Goal: Task Accomplishment & Management: Manage account settings

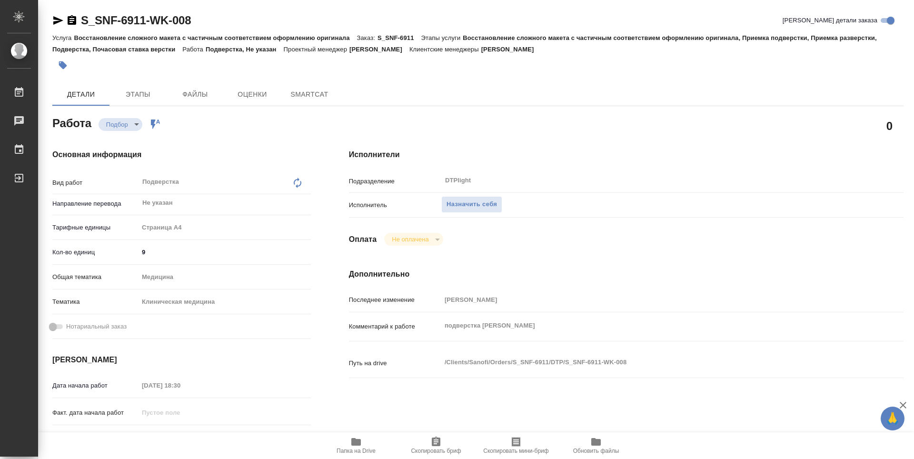
type textarea "x"
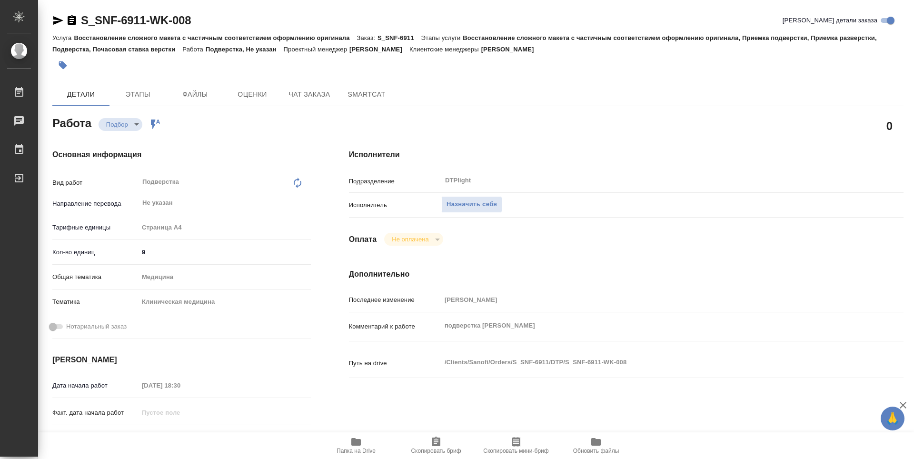
type textarea "x"
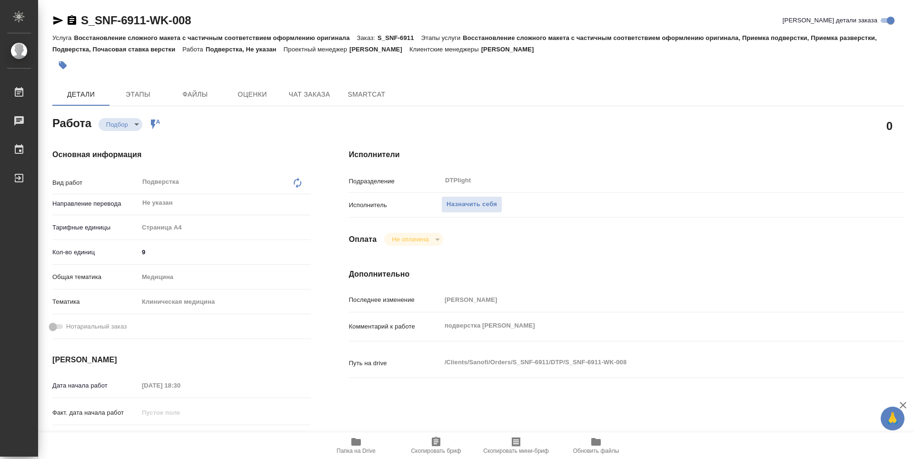
type textarea "x"
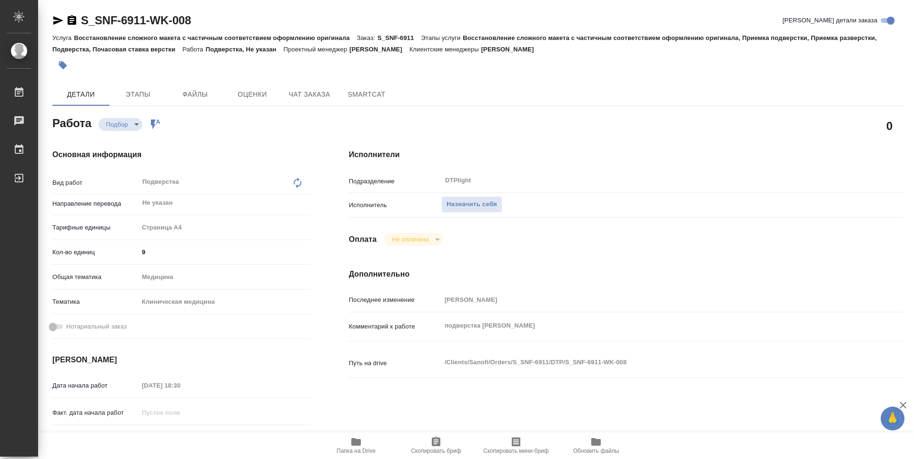
type textarea "x"
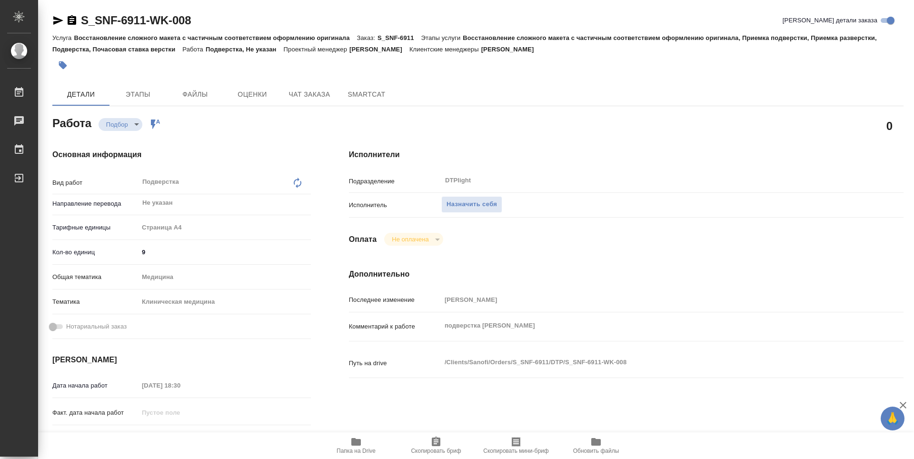
type textarea "x"
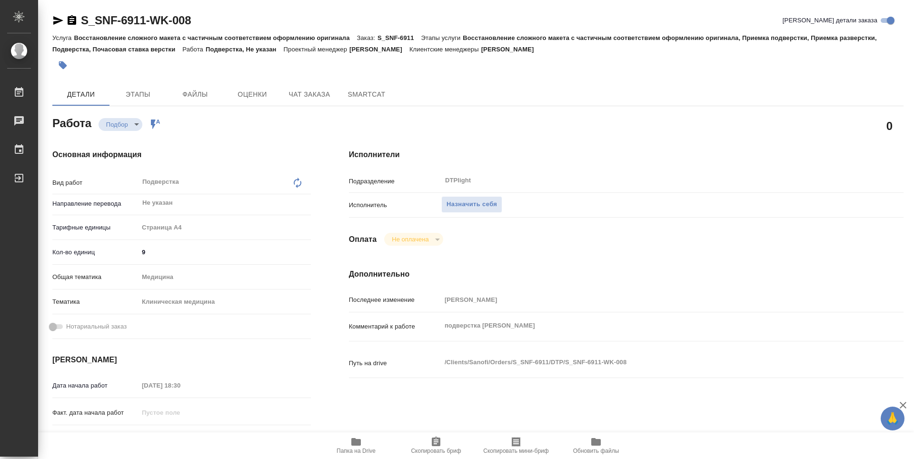
type textarea "x"
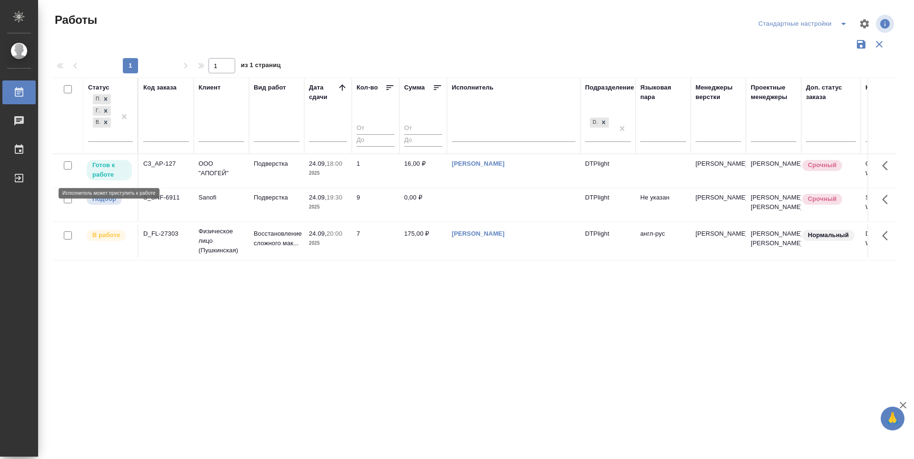
click at [111, 166] on p "Готов к работе" at bounding box center [109, 169] width 34 height 19
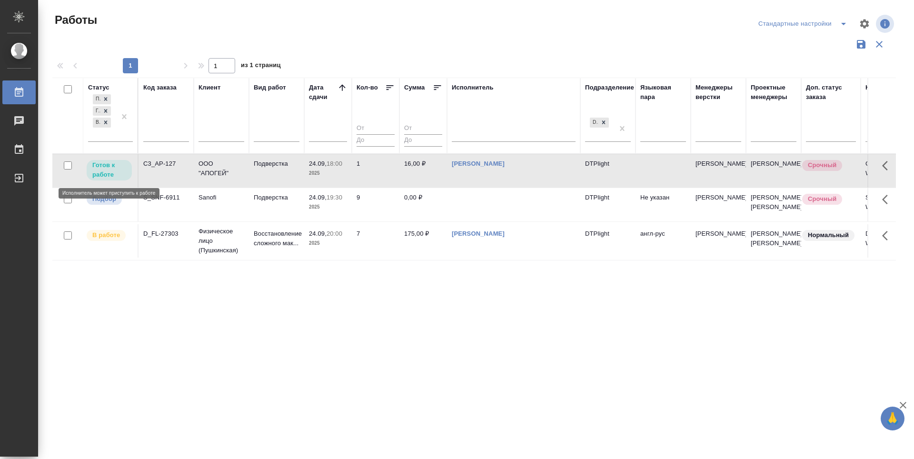
click at [111, 166] on p "Готов к работе" at bounding box center [109, 169] width 34 height 19
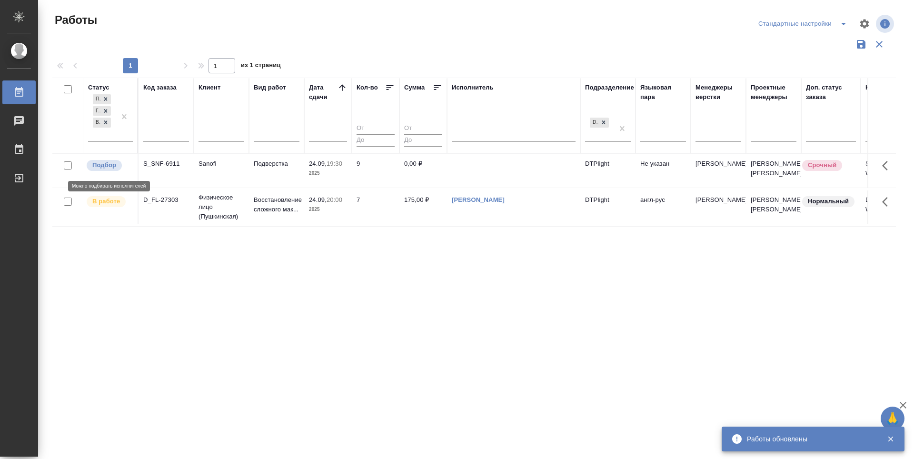
click at [110, 165] on p "Подбор" at bounding box center [104, 165] width 24 height 10
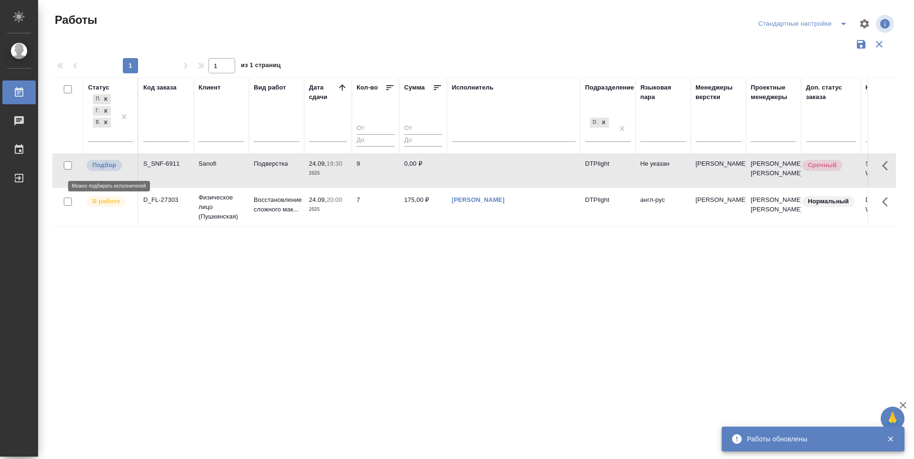
click at [110, 165] on p "Подбор" at bounding box center [104, 165] width 24 height 10
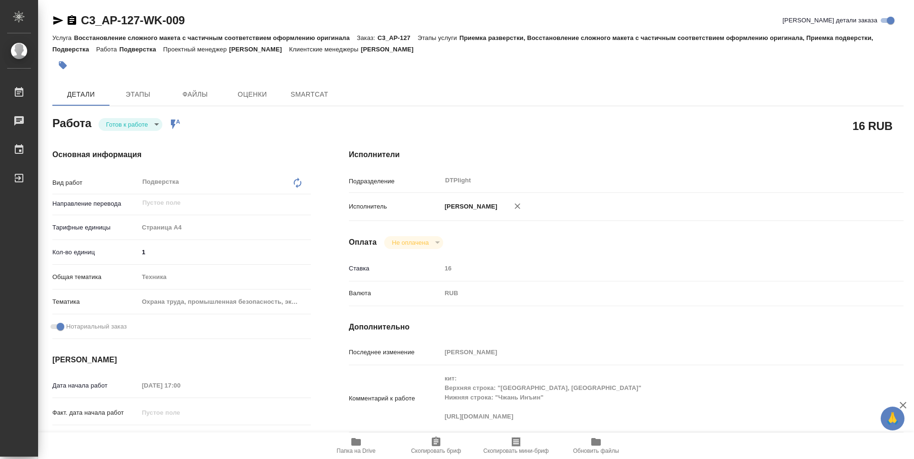
type textarea "x"
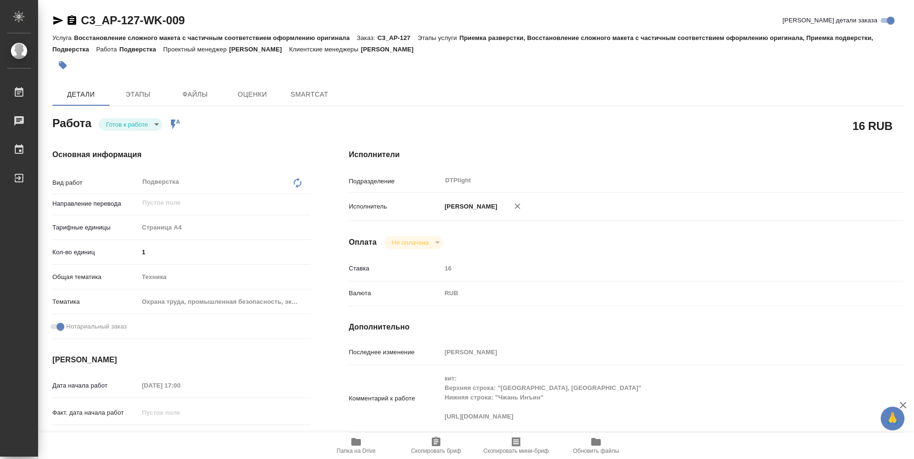
type textarea "x"
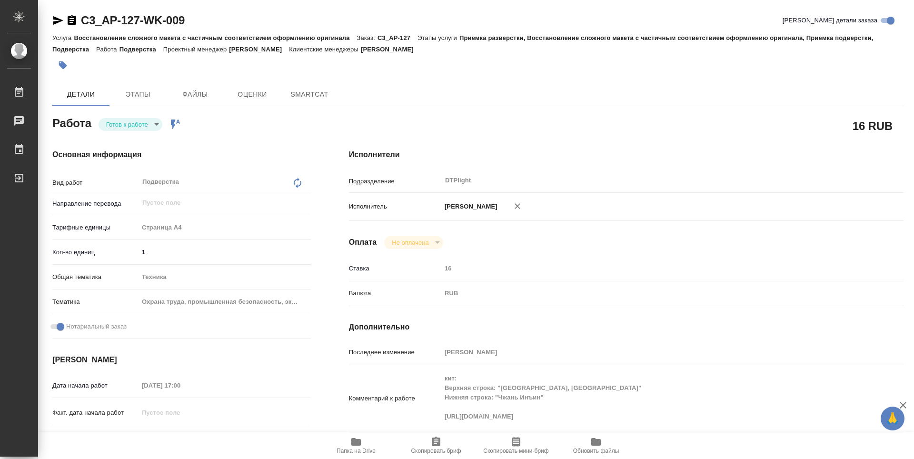
type textarea "x"
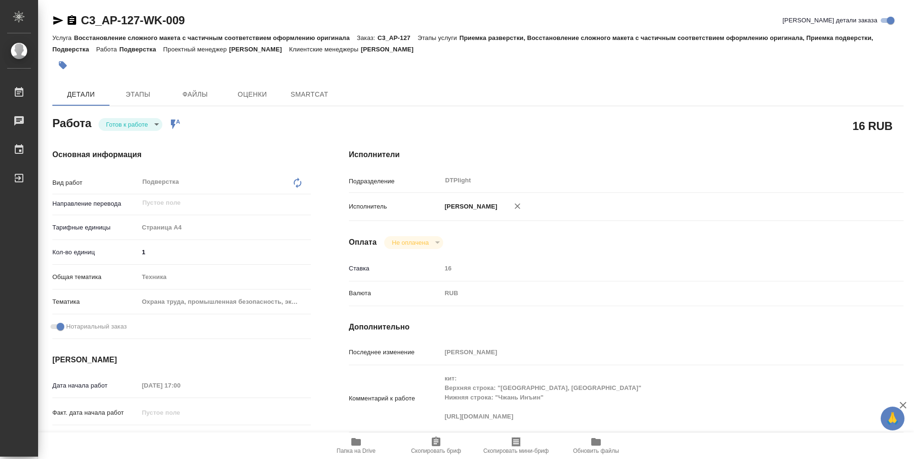
type textarea "x"
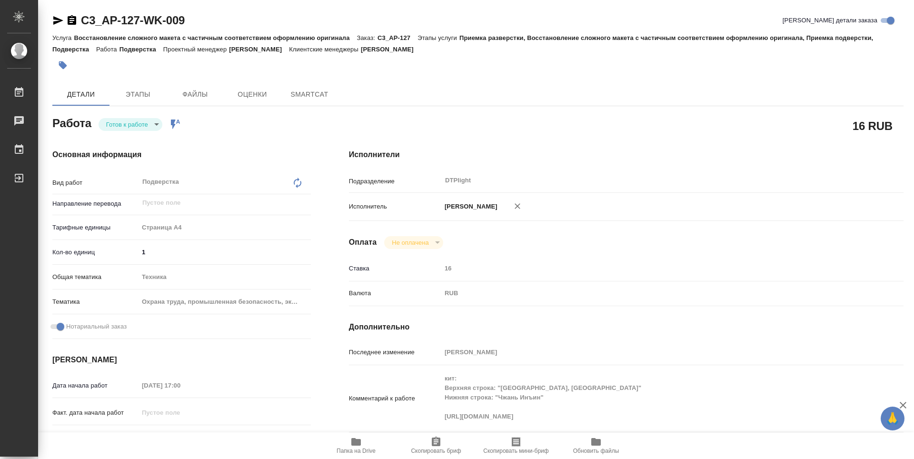
type textarea "x"
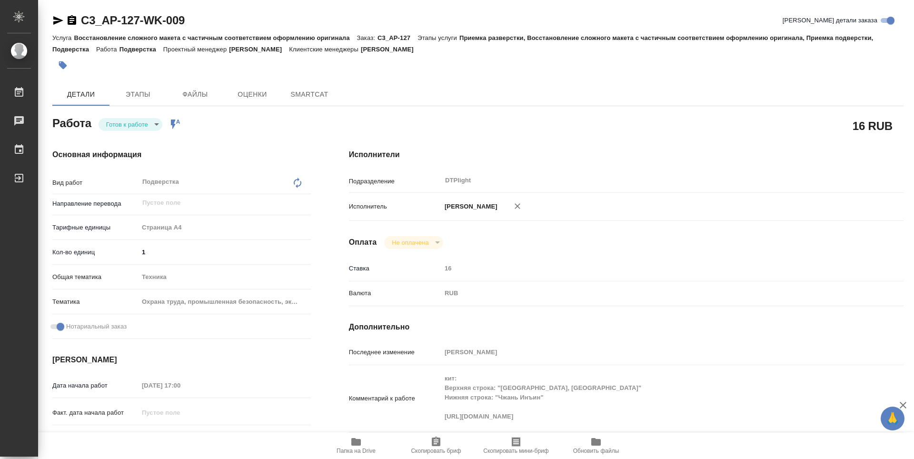
type textarea "x"
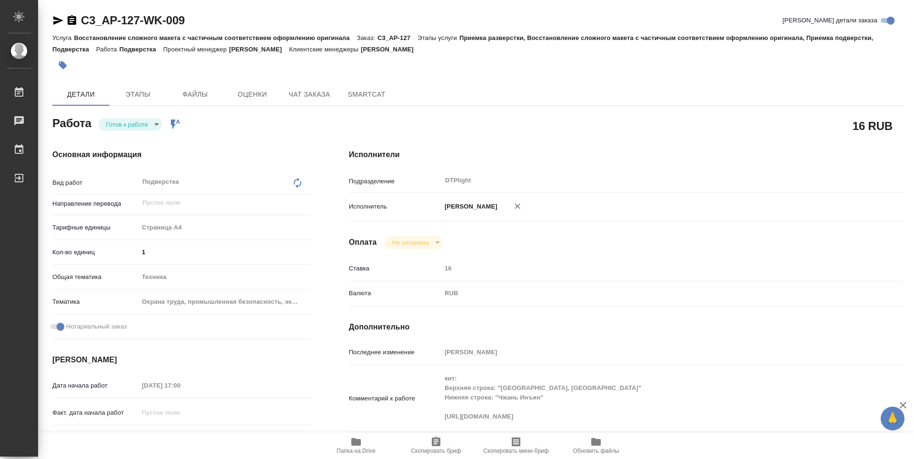
type textarea "x"
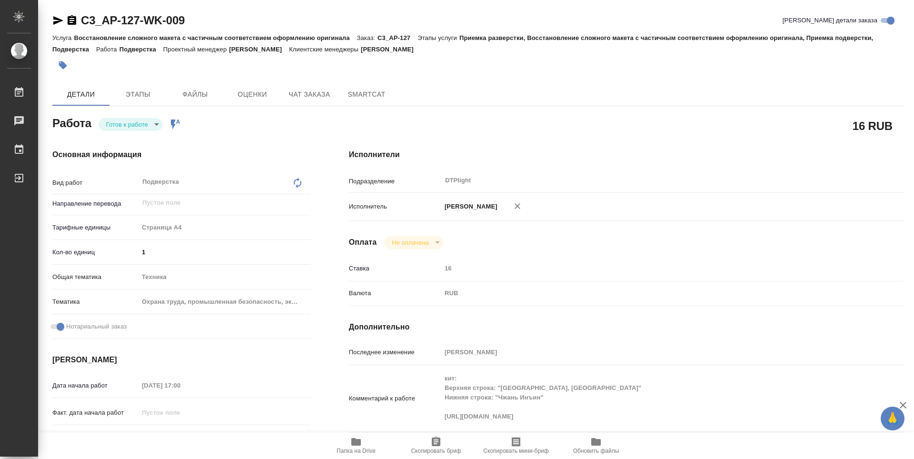
scroll to position [48, 0]
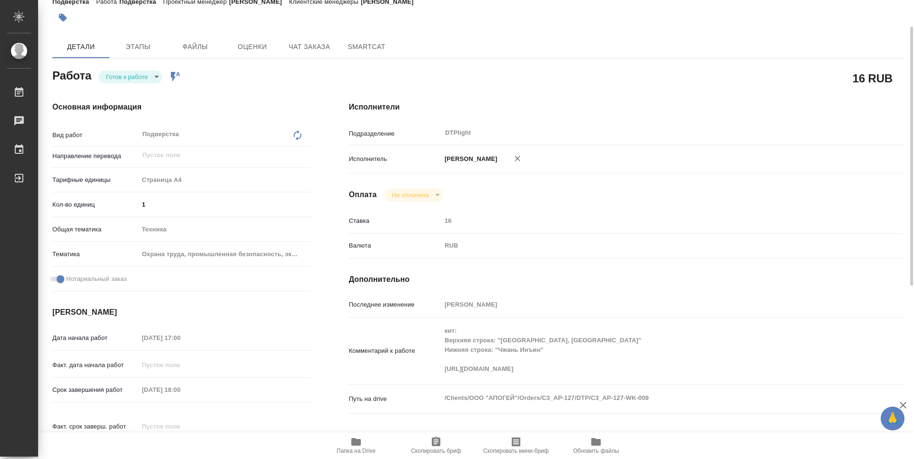
type textarea "x"
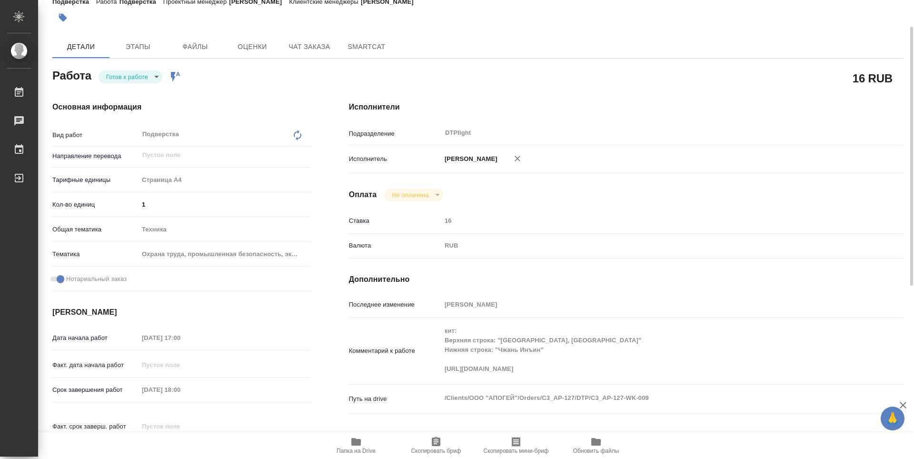
click at [359, 453] on span "Папка на Drive" at bounding box center [356, 451] width 39 height 7
click at [129, 77] on body "🙏 .cls-1 fill:#fff; AWATERA Zubakova Viktoriya Работы 0 Чаты График Выйти C3_AP…" at bounding box center [457, 229] width 914 height 459
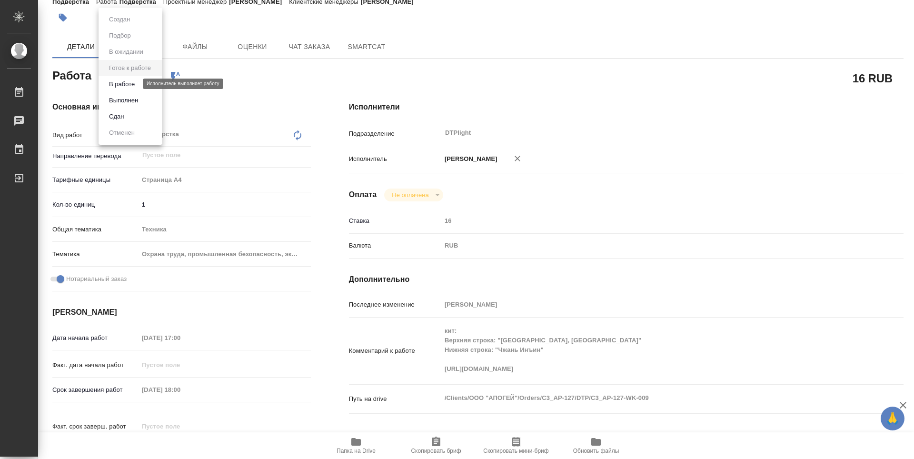
drag, startPoint x: 129, startPoint y: 76, endPoint x: 126, endPoint y: 80, distance: 5.6
click at [126, 80] on button "В работе" at bounding box center [121, 84] width 31 height 10
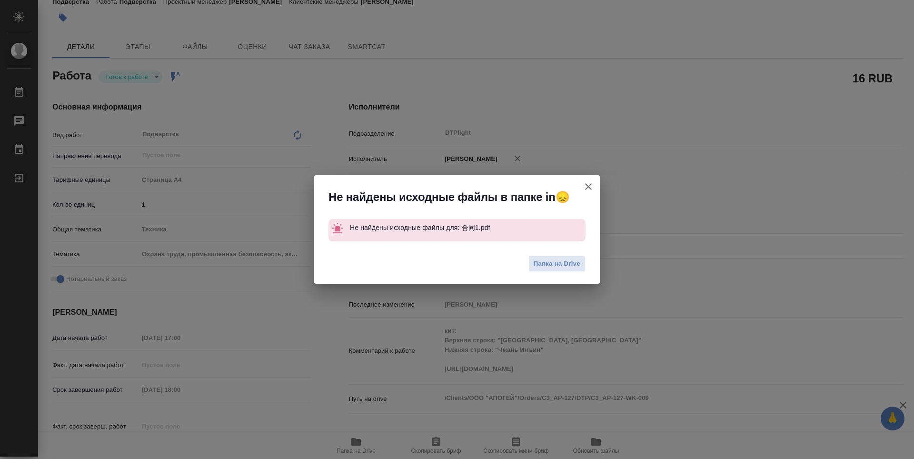
type textarea "x"
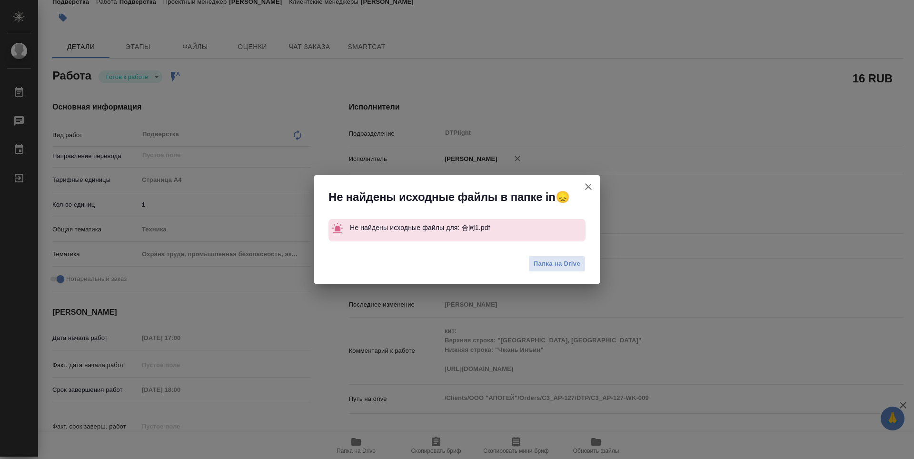
type textarea "x"
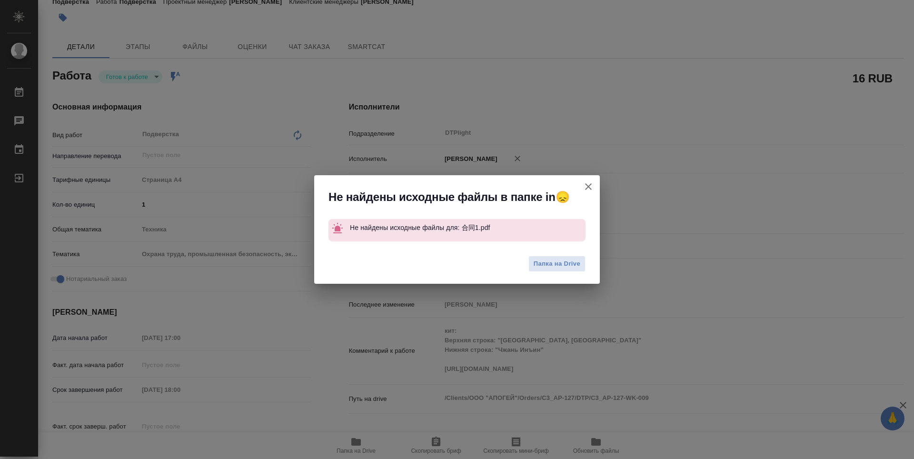
type textarea "x"
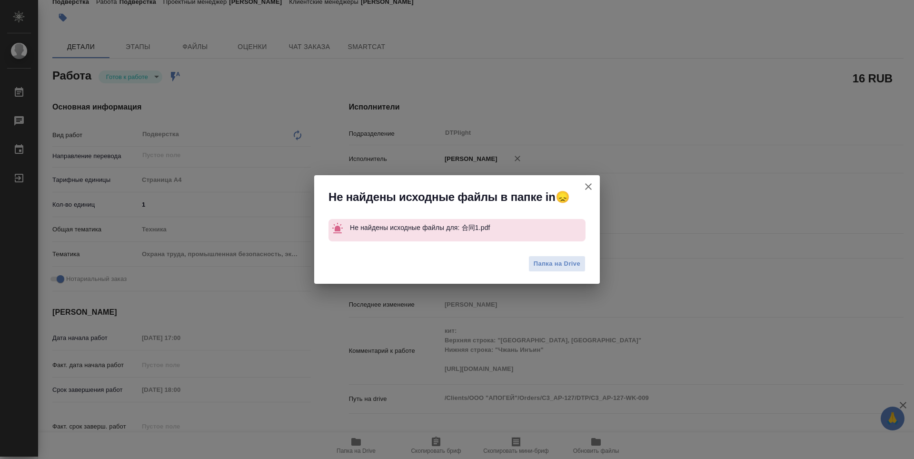
click at [500, 191] on span "Не найдены исходные файлы в папке in😞" at bounding box center [449, 197] width 241 height 15
type textarea "x"
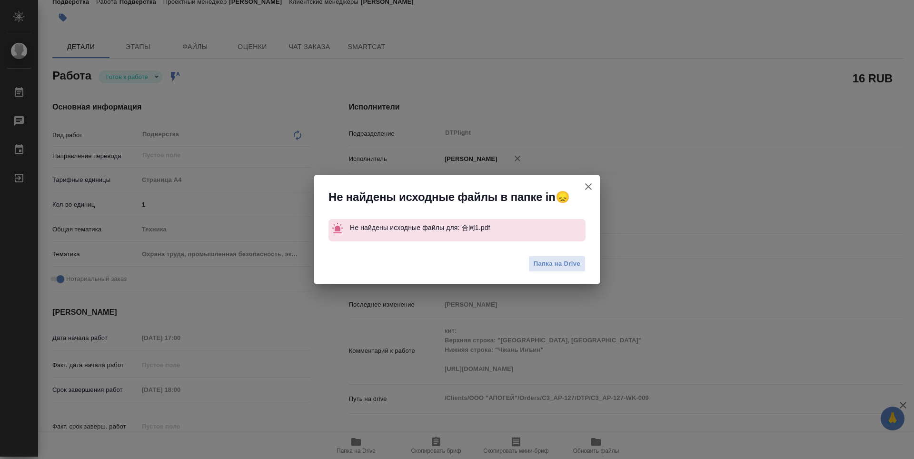
type textarea "x"
click at [588, 186] on icon "button" at bounding box center [588, 186] width 7 height 7
type textarea "x"
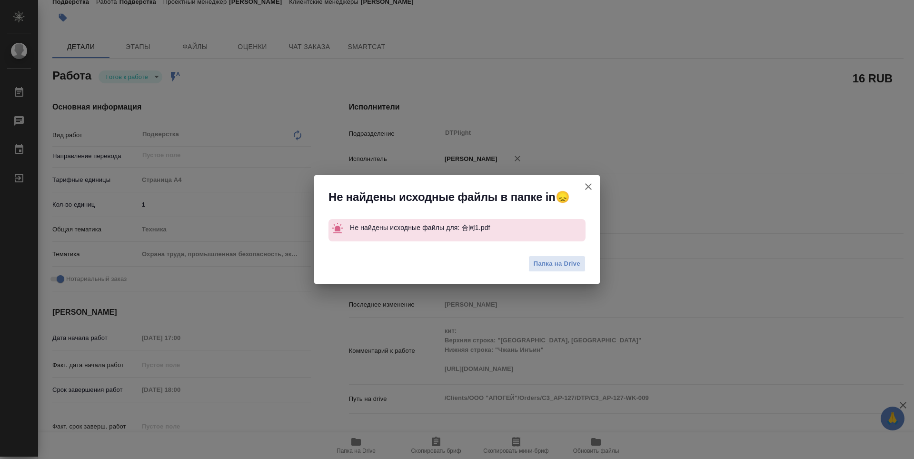
type textarea "x"
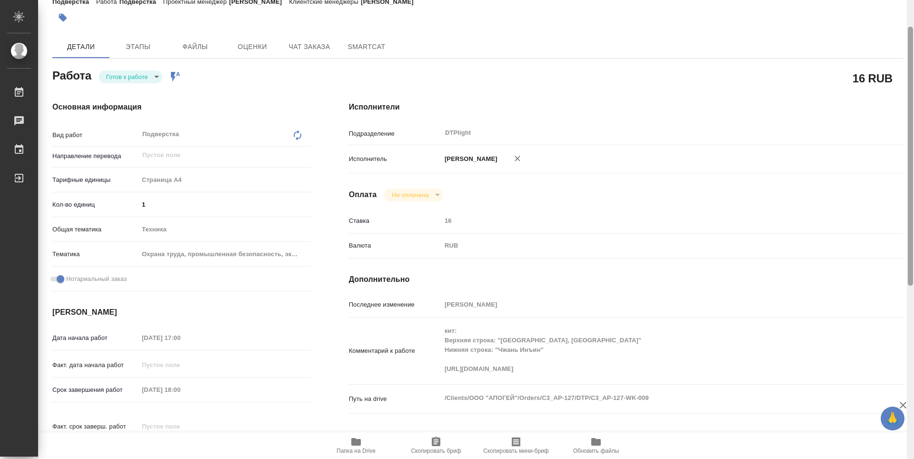
scroll to position [0, 0]
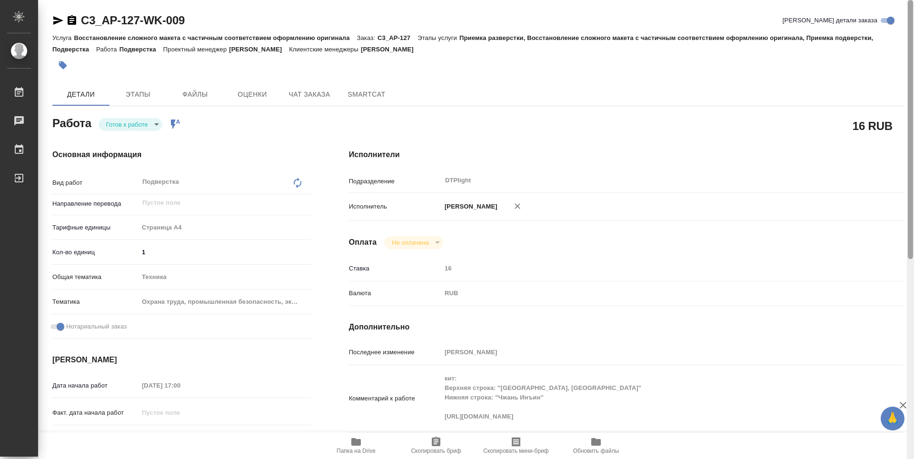
drag, startPoint x: 911, startPoint y: 219, endPoint x: 911, endPoint y: 113, distance: 106.2
click at [913, 113] on div at bounding box center [910, 129] width 5 height 259
type textarea "x"
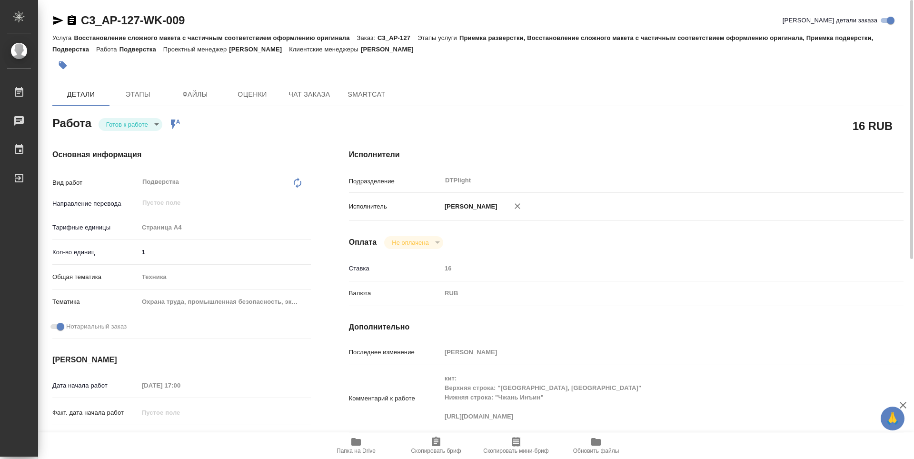
type textarea "x"
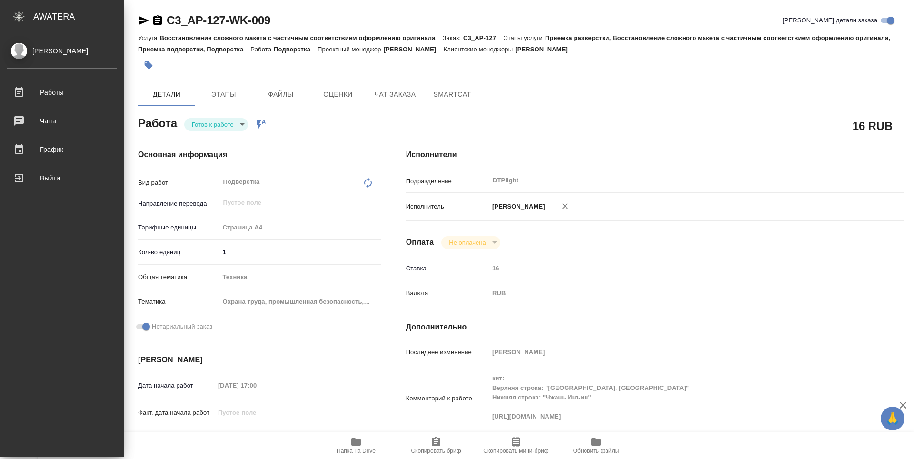
type textarea "x"
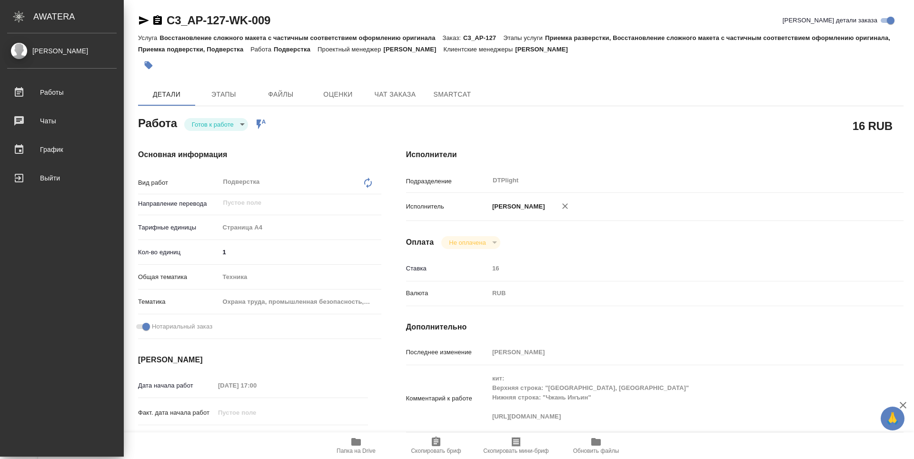
type textarea "x"
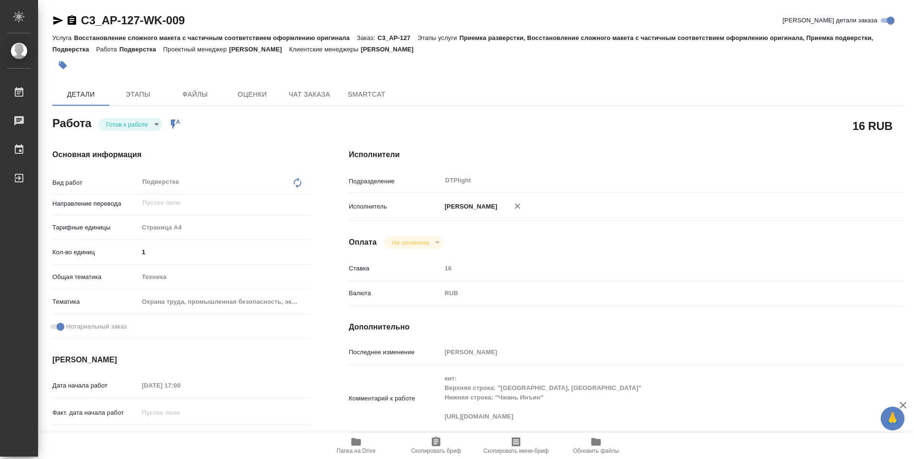
click at [57, 18] on icon "button" at bounding box center [58, 20] width 10 height 9
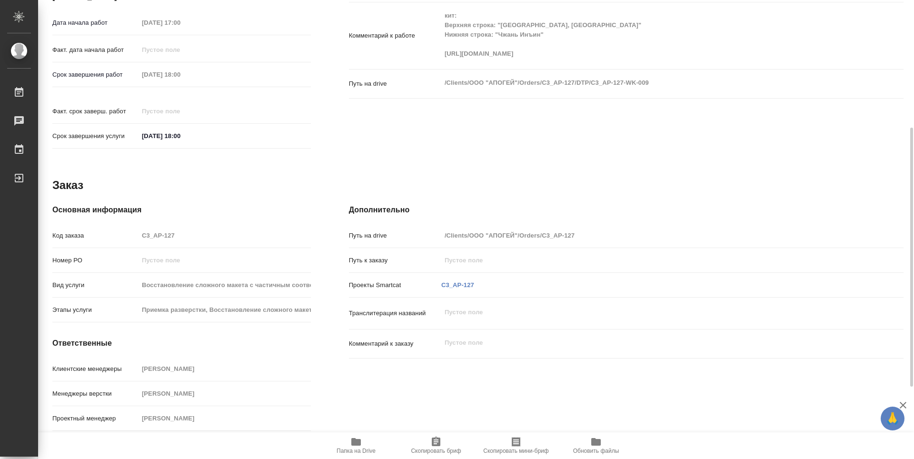
scroll to position [261, 0]
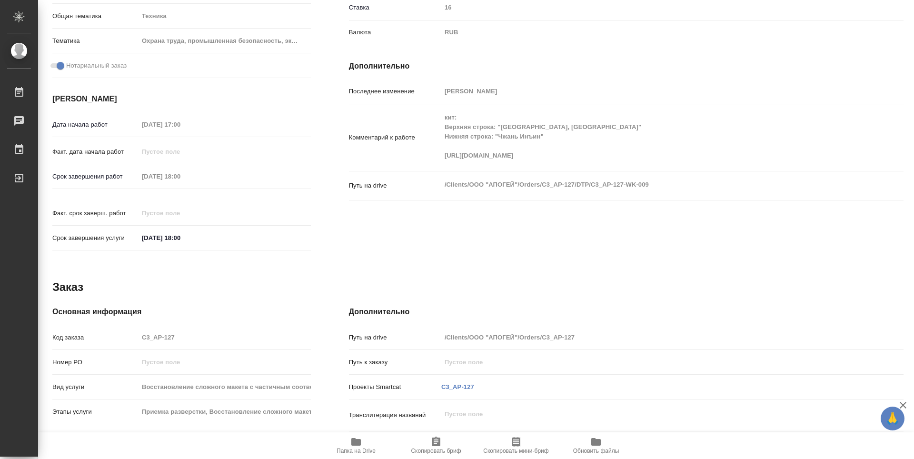
click at [596, 66] on h4 "Дополнительно" at bounding box center [626, 65] width 555 height 11
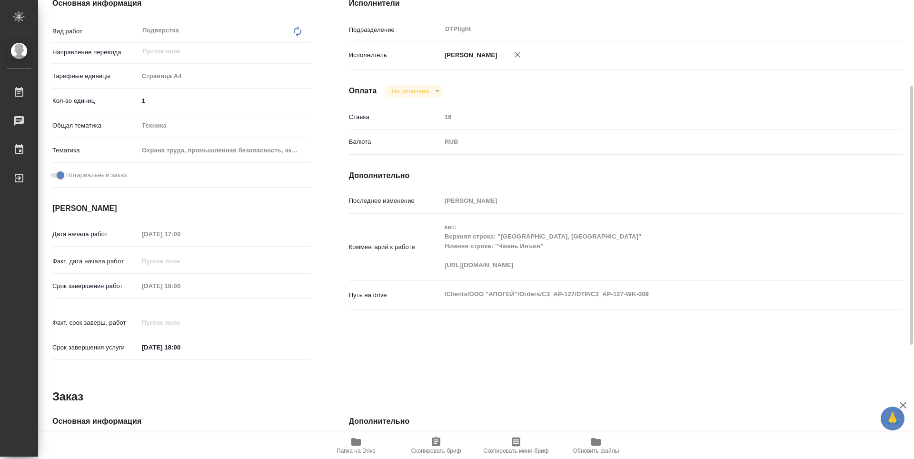
scroll to position [0, 0]
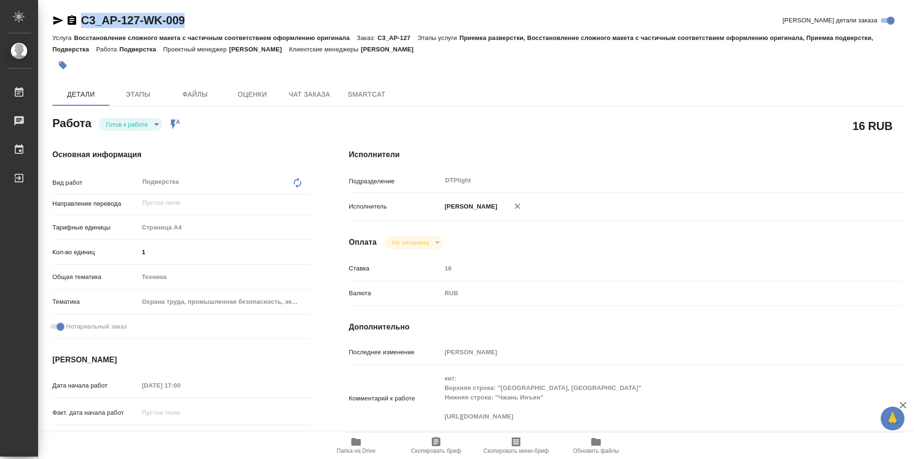
drag, startPoint x: 195, startPoint y: 20, endPoint x: 62, endPoint y: 22, distance: 132.9
click at [62, 22] on div "C3_AP-127-WK-009 Кратко детали заказа" at bounding box center [477, 20] width 851 height 15
copy link "C3_AP-127-WK-009"
click at [132, 124] on body "🙏 .cls-1 fill:#fff; AWATERA Zubakova Viktoriya Работы 0 Чаты График Выйти C3_AP…" at bounding box center [457, 229] width 914 height 459
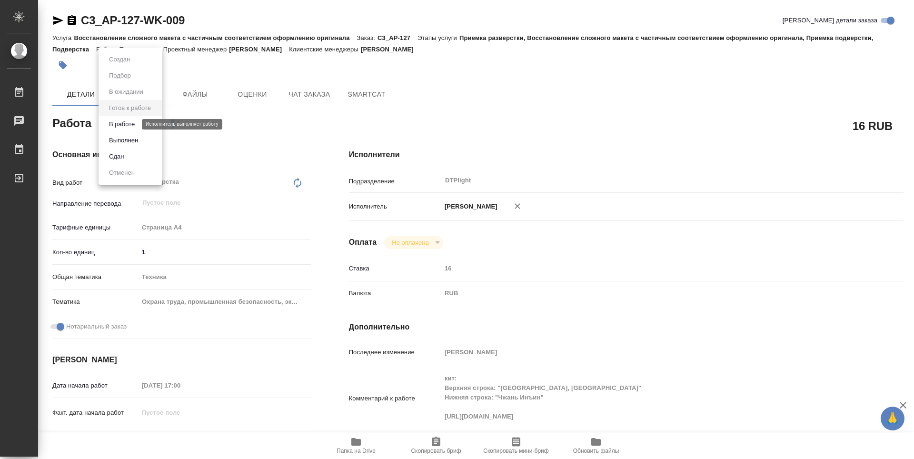
click at [124, 127] on button "В работе" at bounding box center [121, 124] width 31 height 10
click at [623, 280] on div "Ставка 16" at bounding box center [626, 272] width 555 height 25
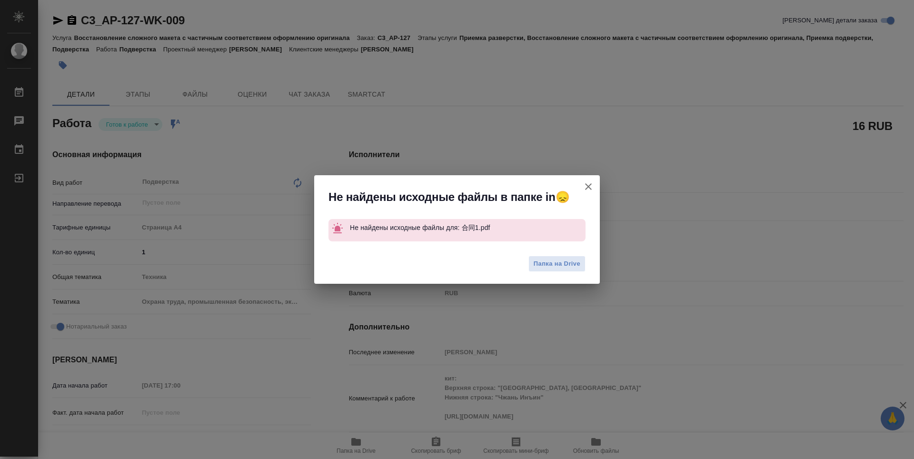
type textarea "x"
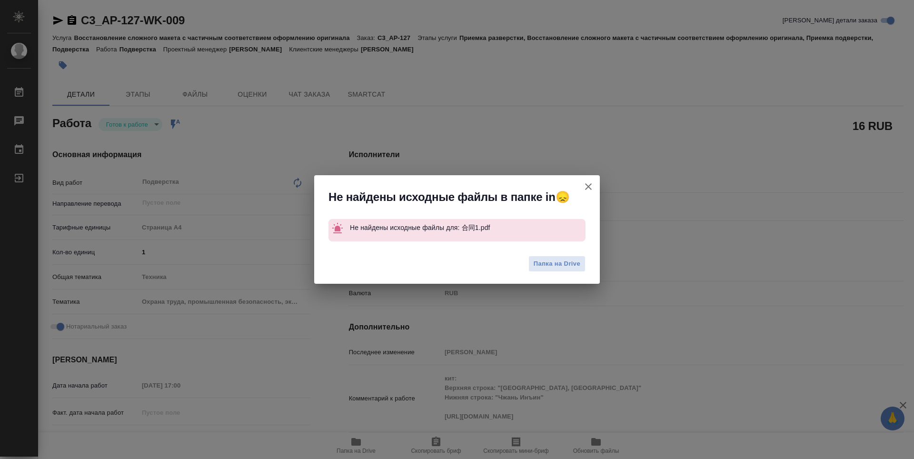
type textarea "x"
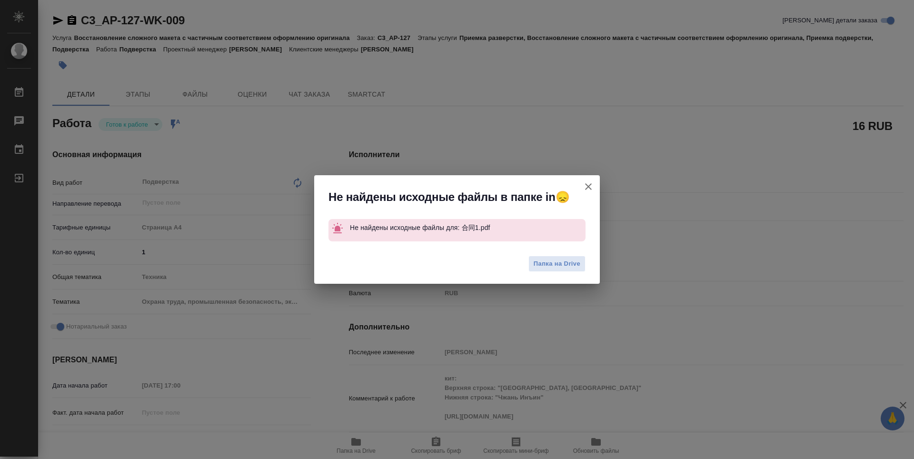
type textarea "x"
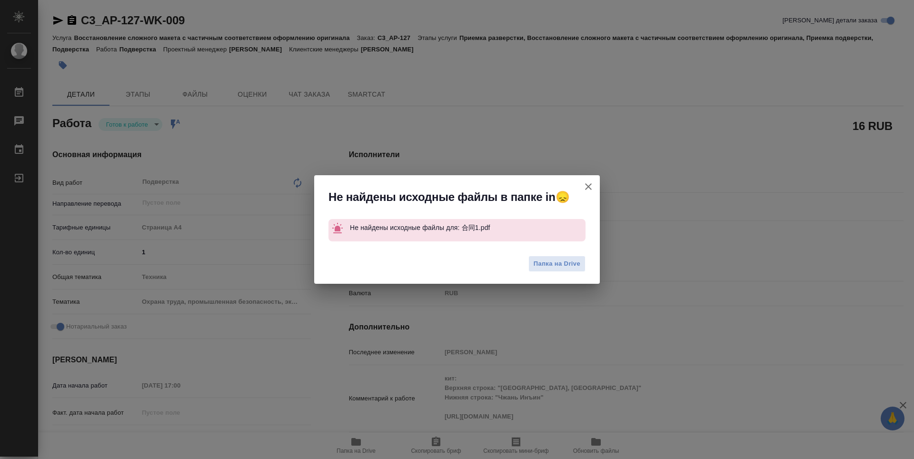
click at [589, 185] on icon "button" at bounding box center [588, 186] width 11 height 11
type textarea "x"
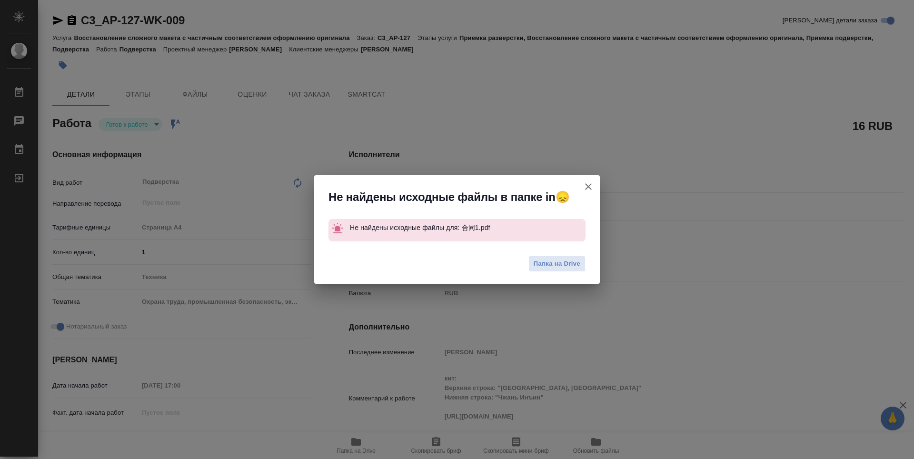
type textarea "x"
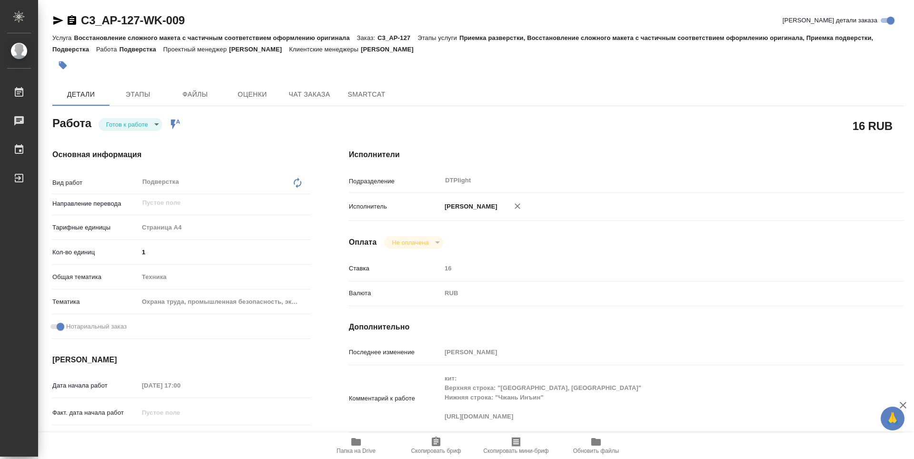
type textarea "x"
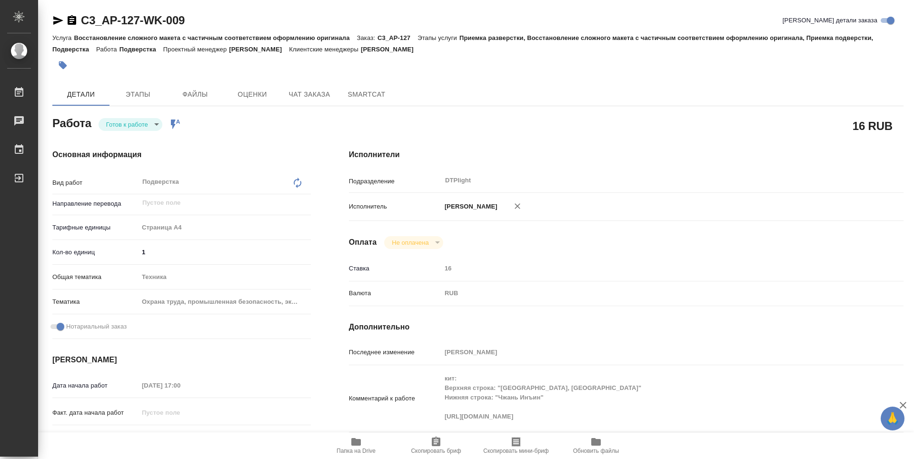
drag, startPoint x: 359, startPoint y: 451, endPoint x: 366, endPoint y: 446, distance: 8.9
click at [359, 451] on span "Папка на Drive" at bounding box center [356, 451] width 39 height 7
type textarea "x"
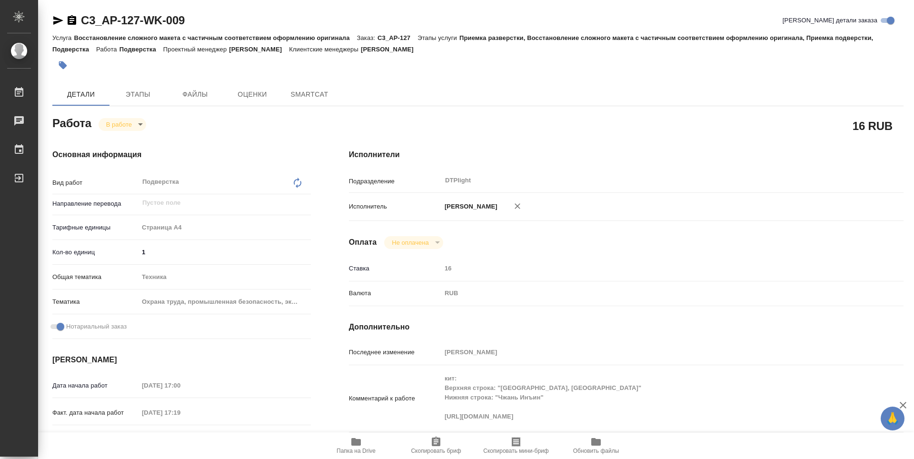
type textarea "x"
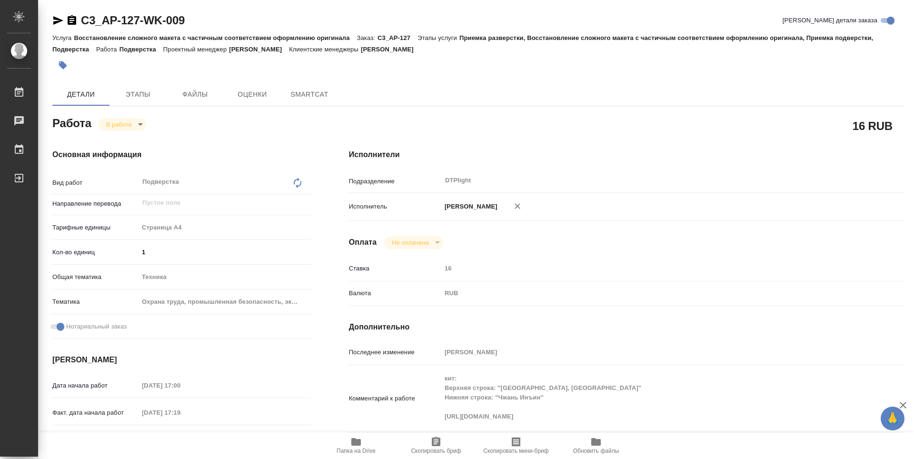
type textarea "x"
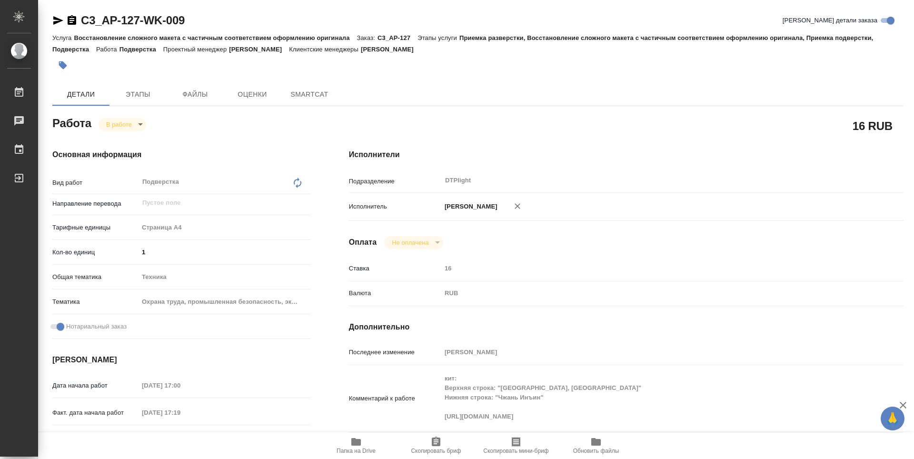
type textarea "x"
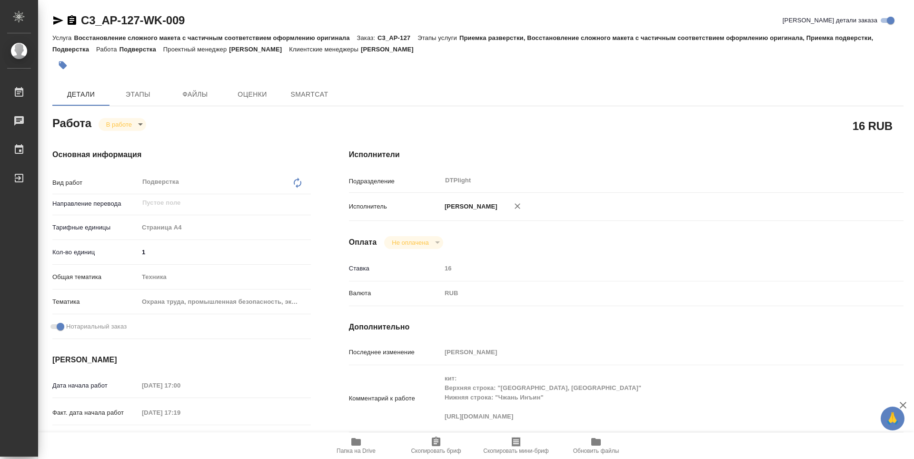
type textarea "x"
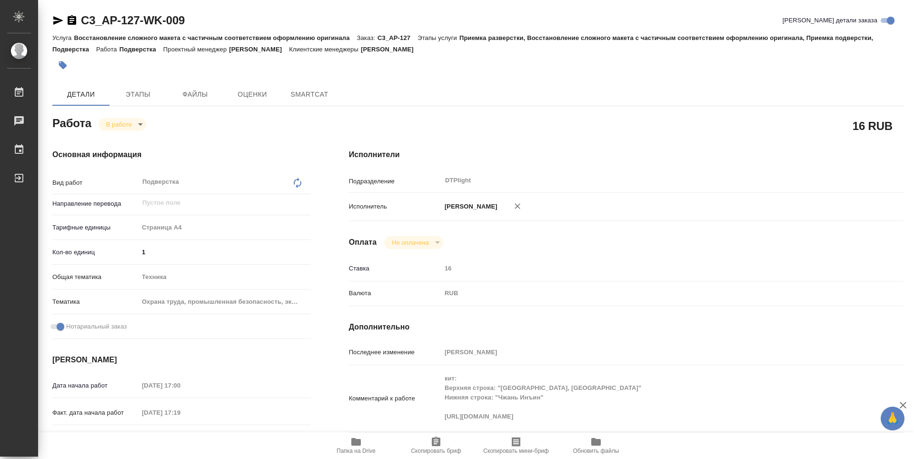
type textarea "x"
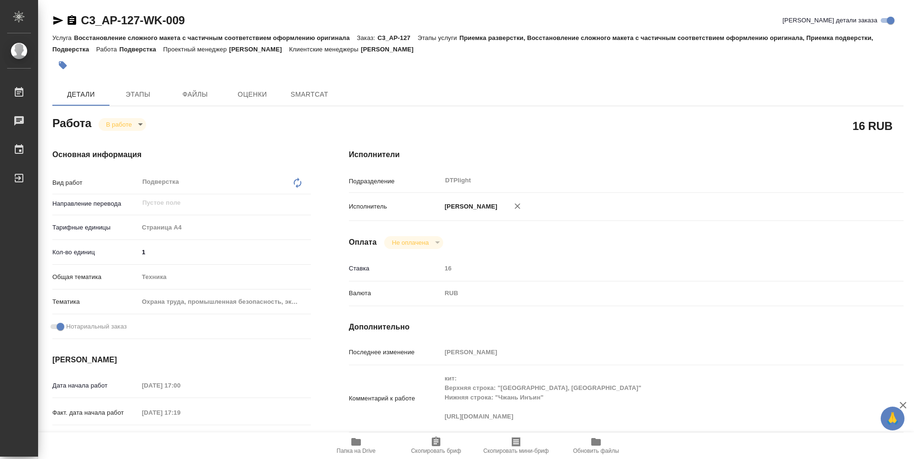
type textarea "x"
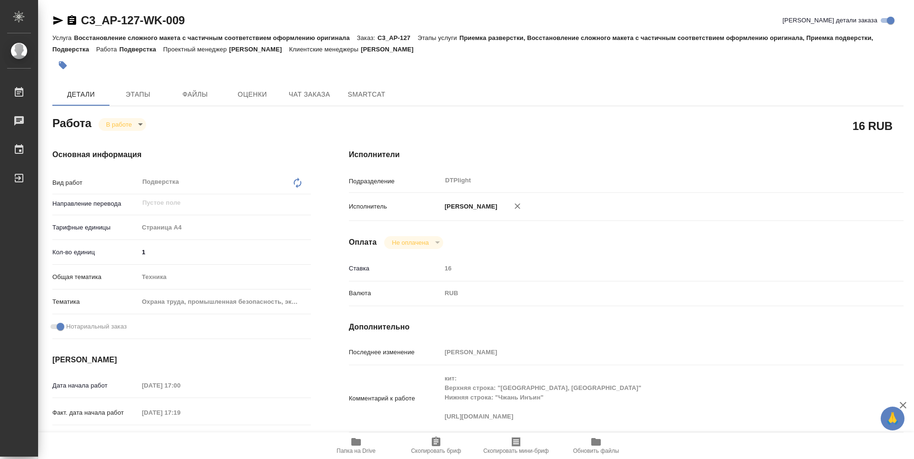
type textarea "x"
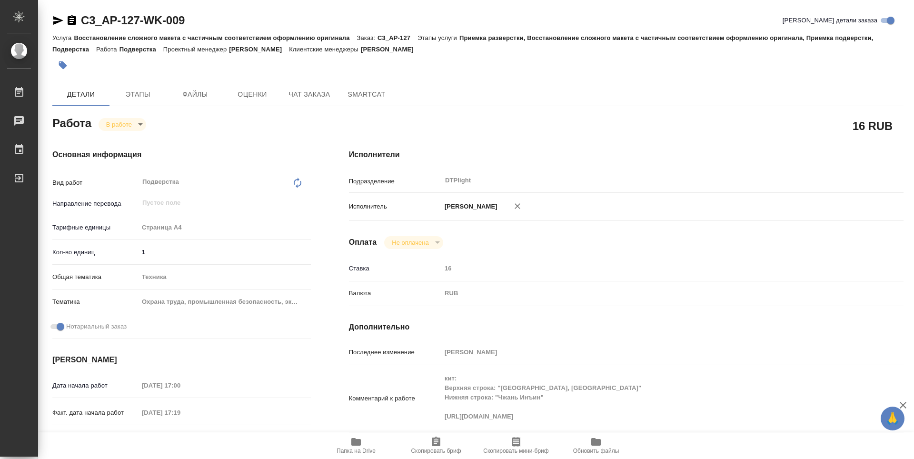
type textarea "x"
click at [128, 126] on body "🙏 .cls-1 fill:#fff; AWATERA Zubakova Viktoriya Работы Чаты График Выйти C3_AP-1…" at bounding box center [457, 229] width 914 height 459
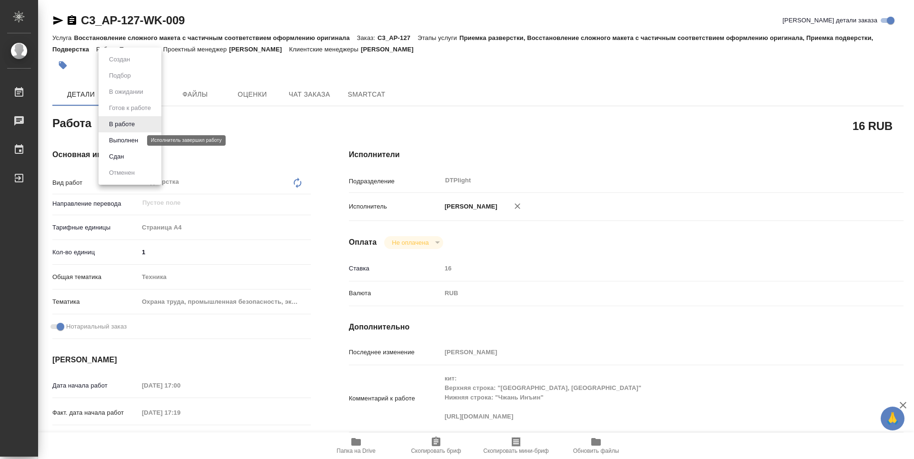
click at [121, 138] on button "Выполнен" at bounding box center [123, 140] width 35 height 10
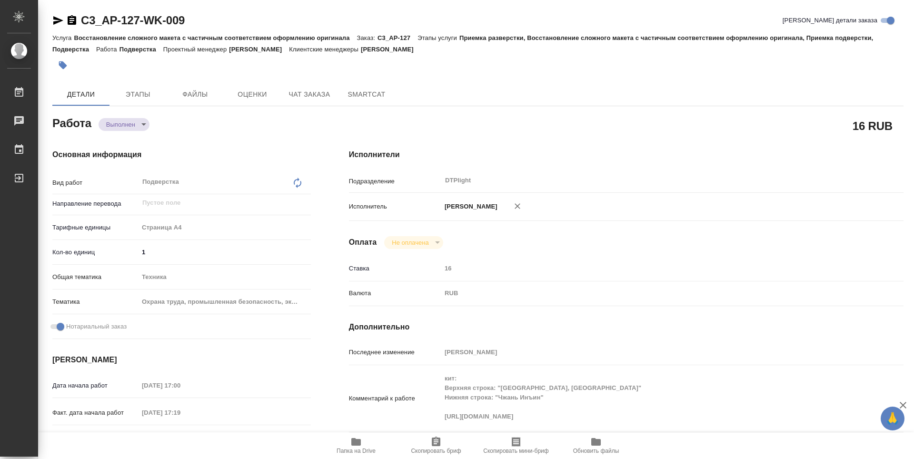
type textarea "x"
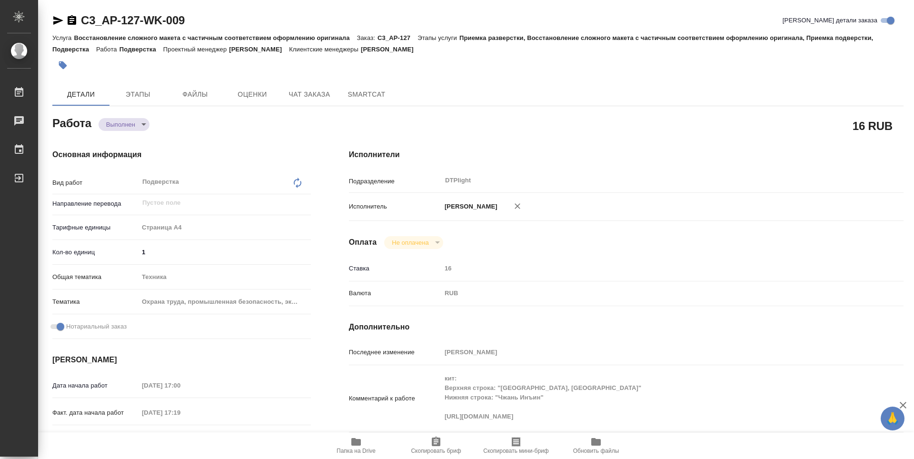
type textarea "x"
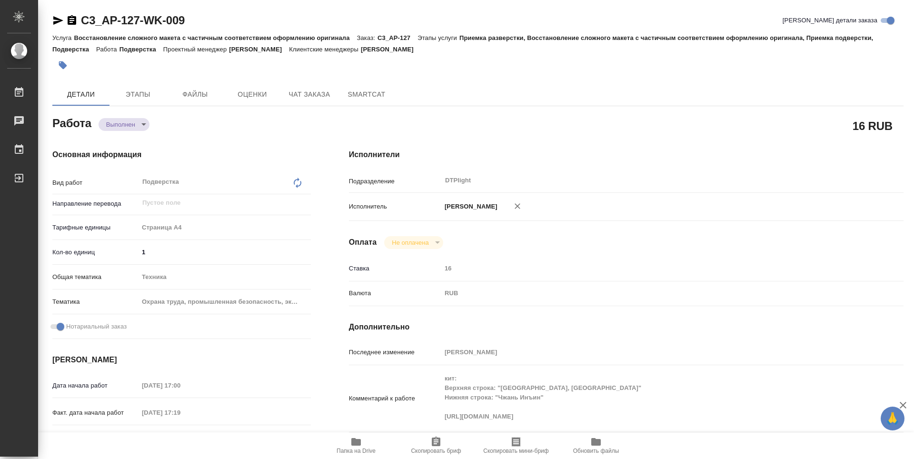
type textarea "x"
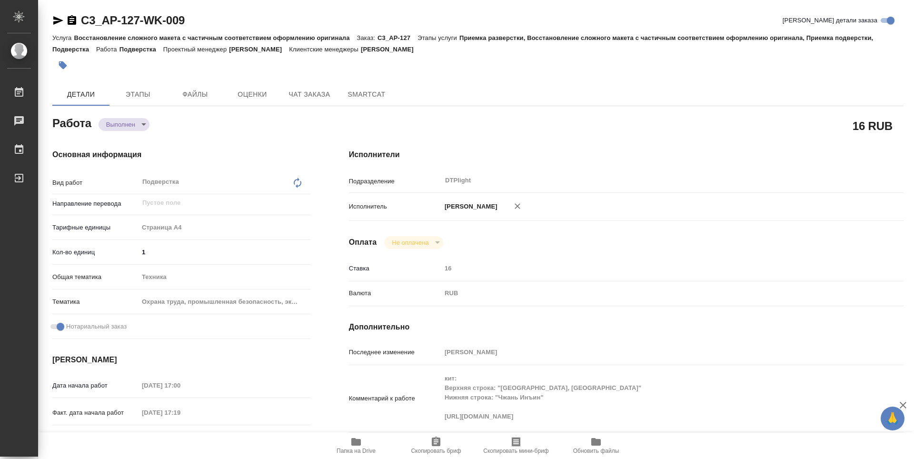
type textarea "x"
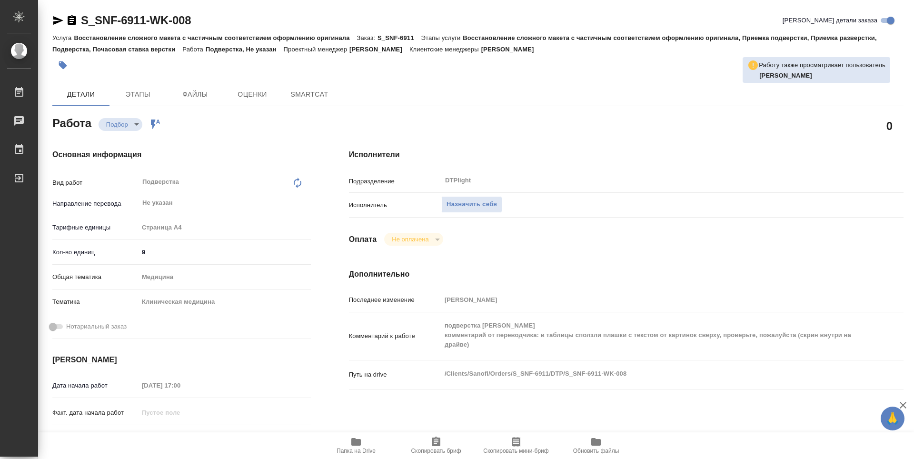
type textarea "x"
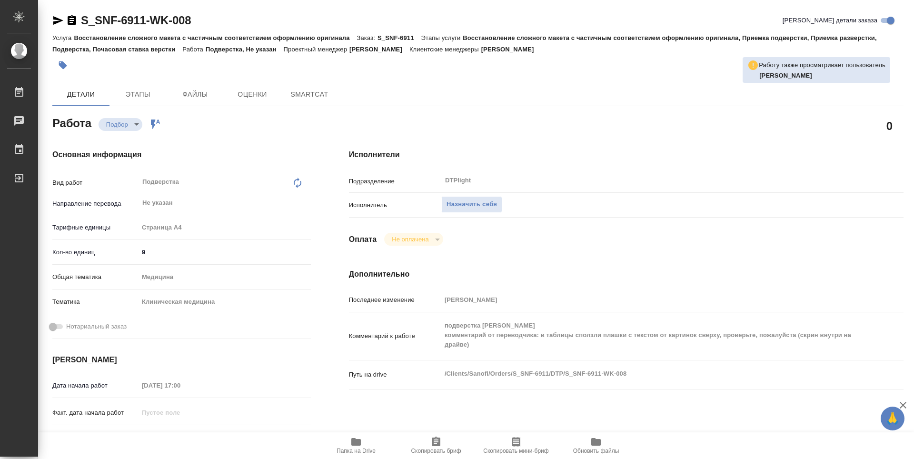
type textarea "x"
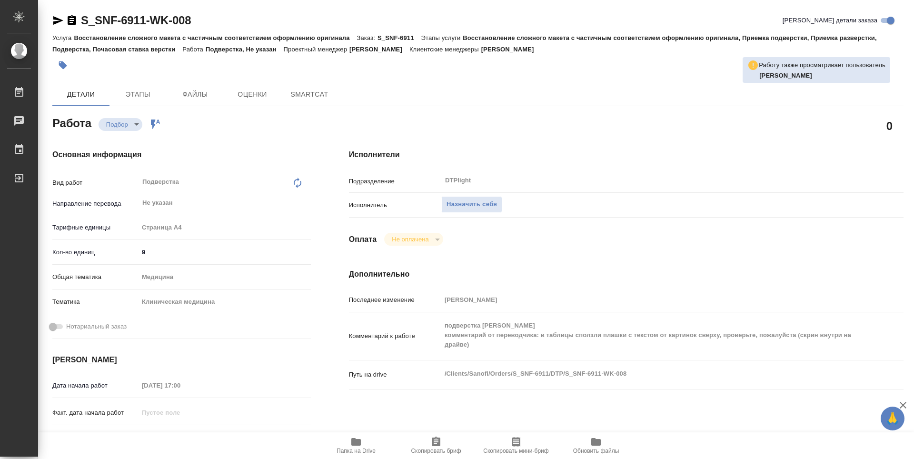
type textarea "x"
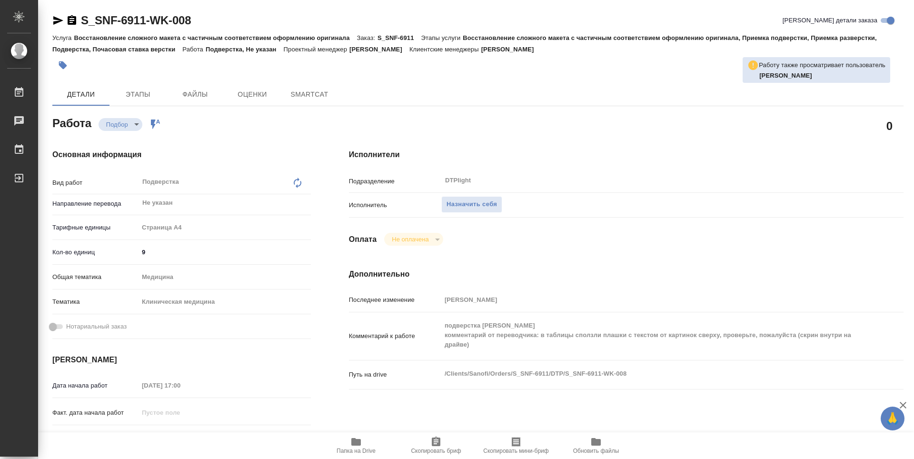
type textarea "x"
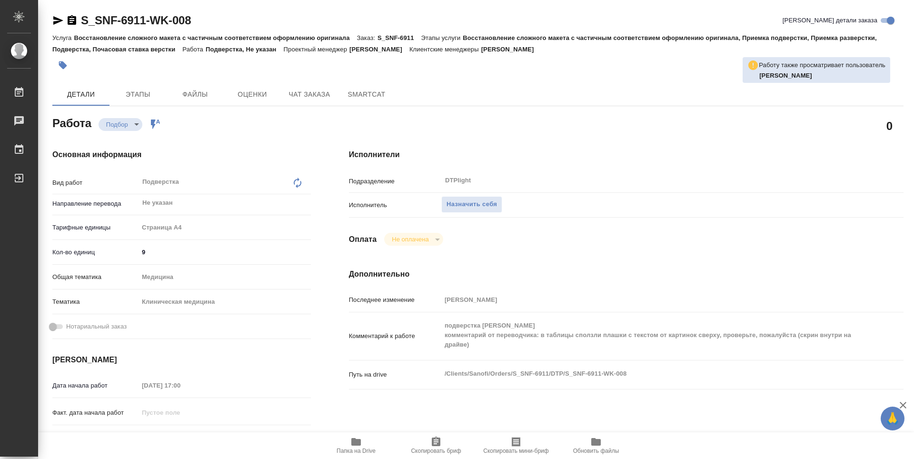
type textarea "x"
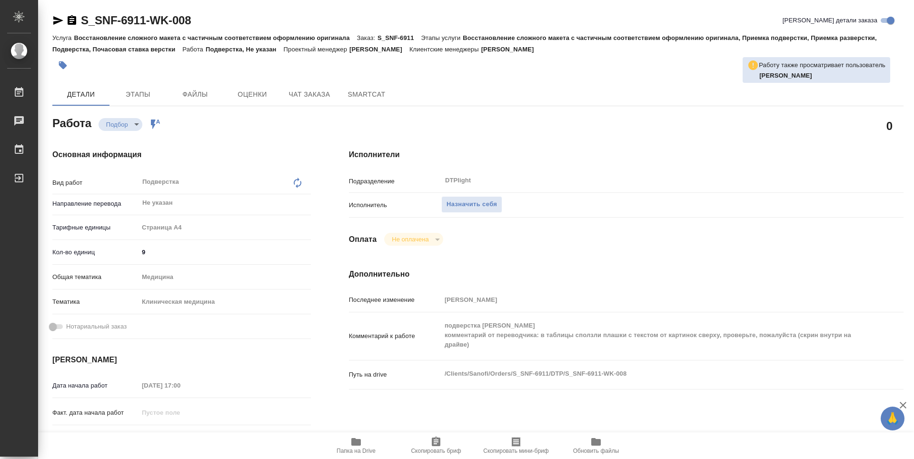
type textarea "x"
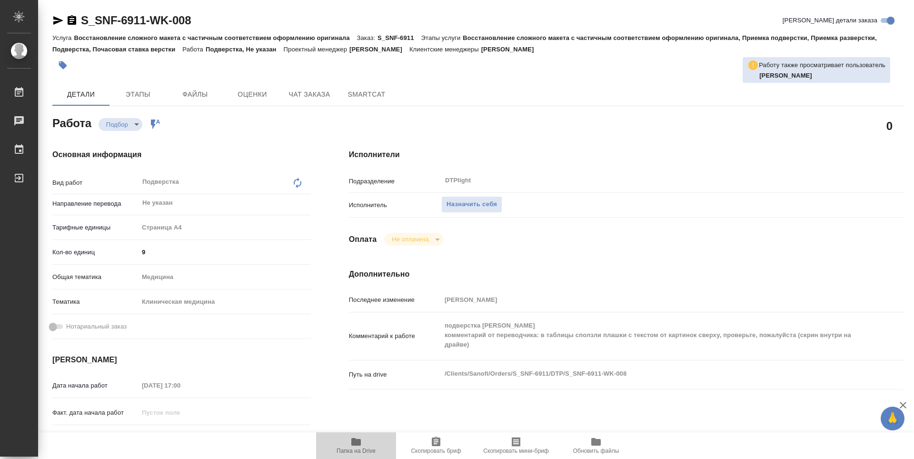
click at [353, 447] on icon "button" at bounding box center [355, 441] width 11 height 11
type textarea "x"
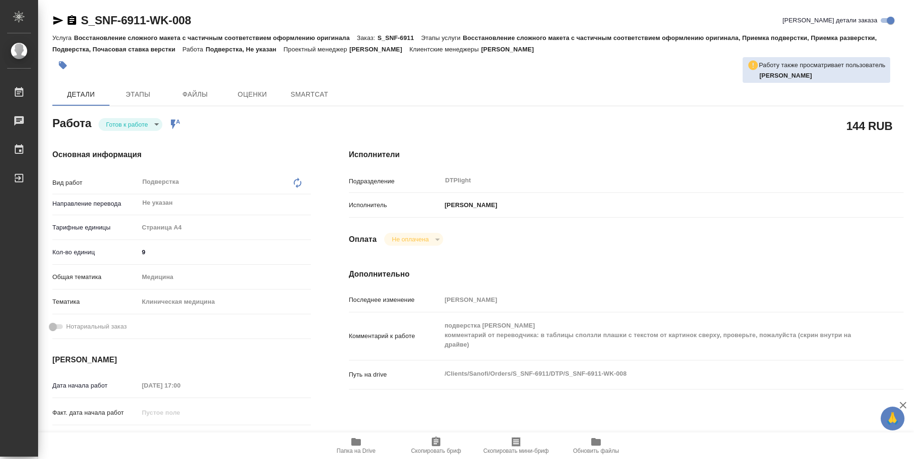
type textarea "x"
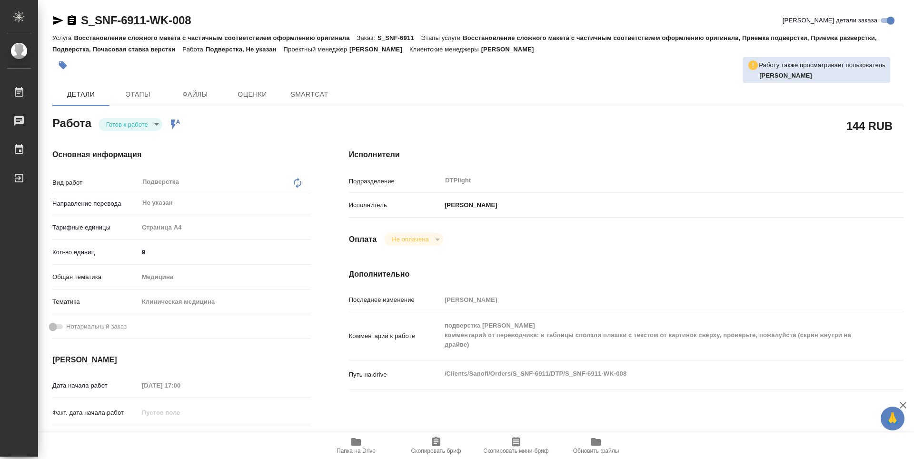
type textarea "x"
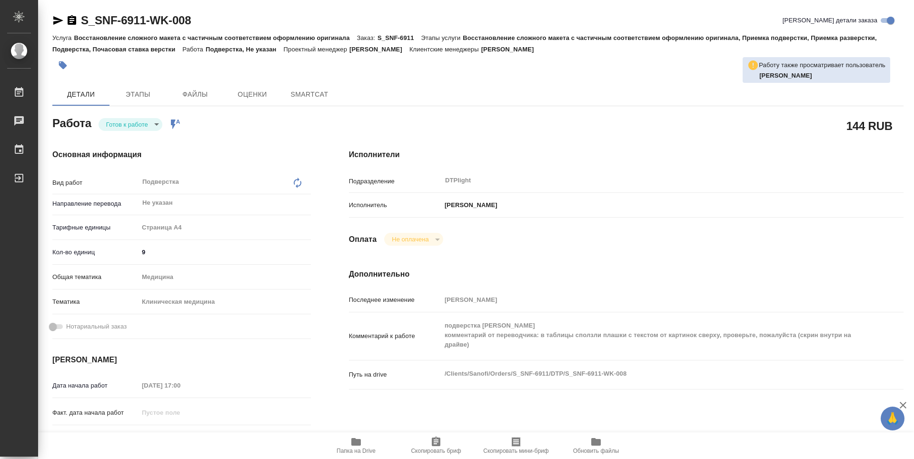
type textarea "x"
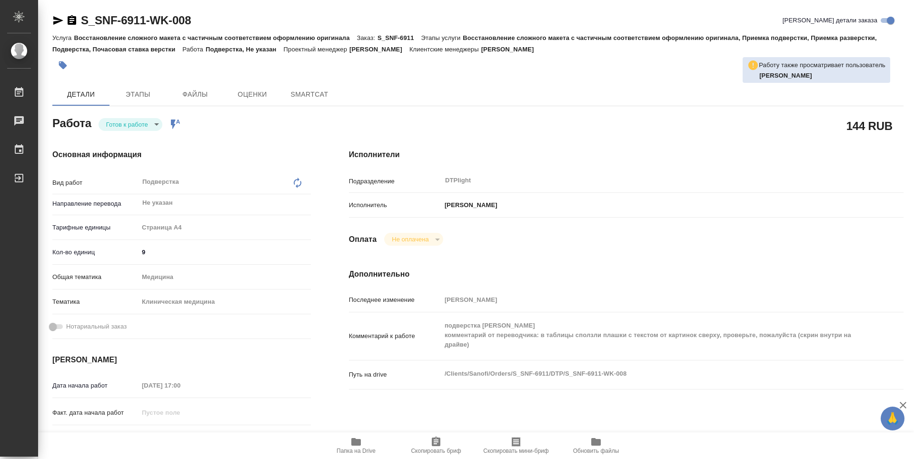
type textarea "x"
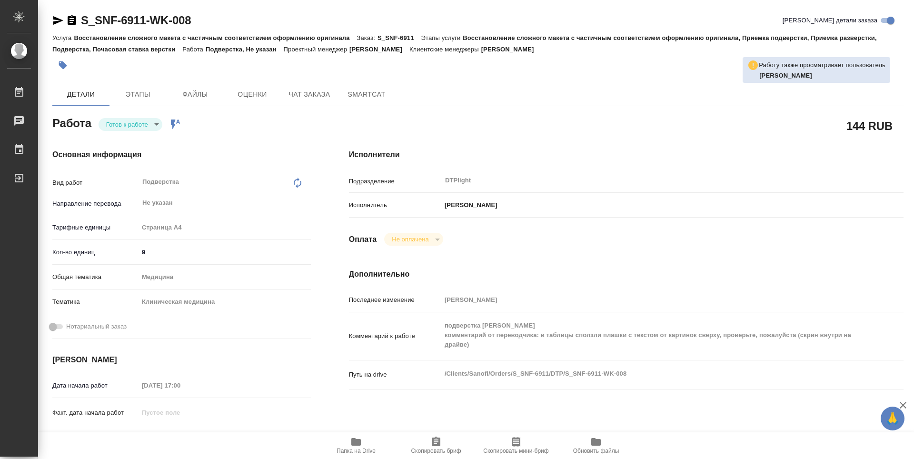
type textarea "x"
